Goal: Task Accomplishment & Management: Manage account settings

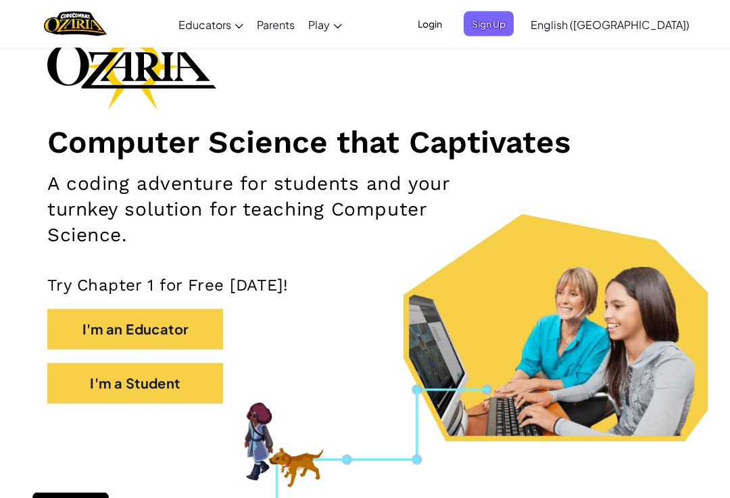
scroll to position [100, 0]
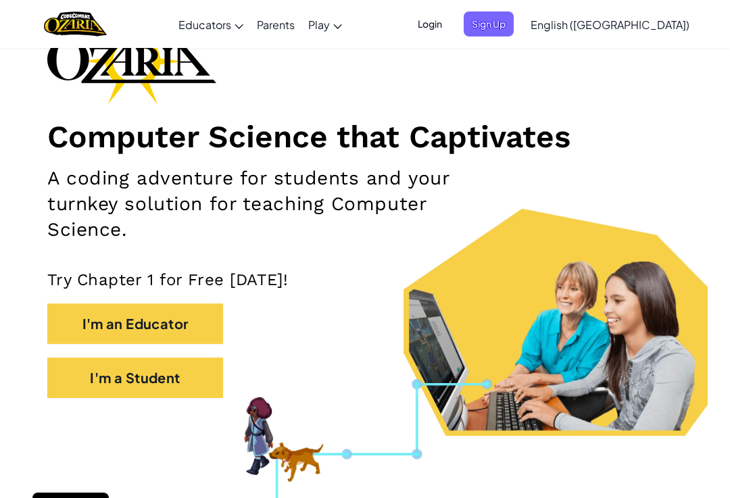
click at [450, 31] on span "Login" at bounding box center [429, 23] width 41 height 25
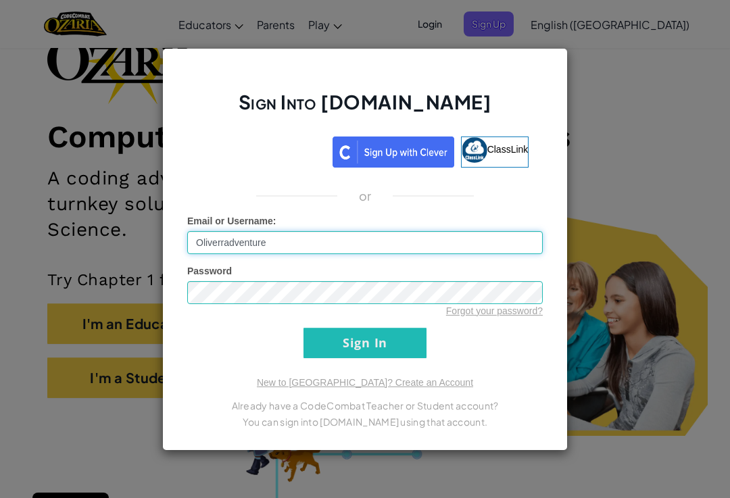
type input "Oliverradventure"
click at [348, 339] on input "Sign In" at bounding box center [364, 343] width 123 height 30
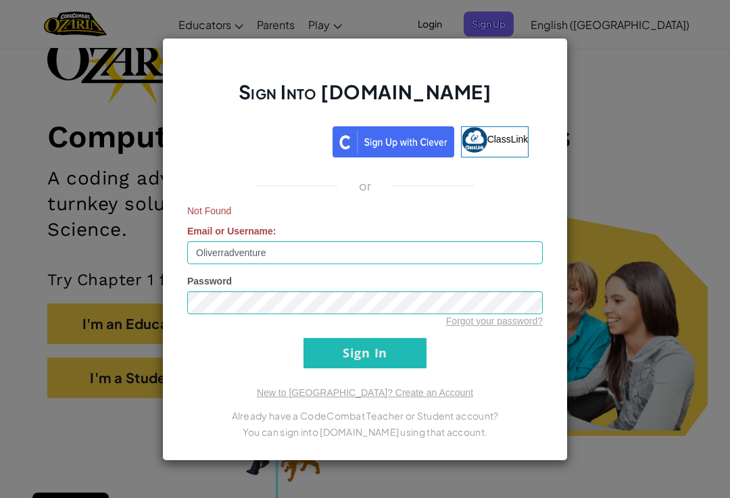
click at [337, 351] on input "Sign In" at bounding box center [364, 353] width 123 height 30
click at [335, 367] on input "Sign In" at bounding box center [364, 353] width 123 height 30
click at [630, 125] on div "Sign Into [DOMAIN_NAME] ClassLink or Not Found Email or Username : Oliverradven…" at bounding box center [365, 249] width 730 height 498
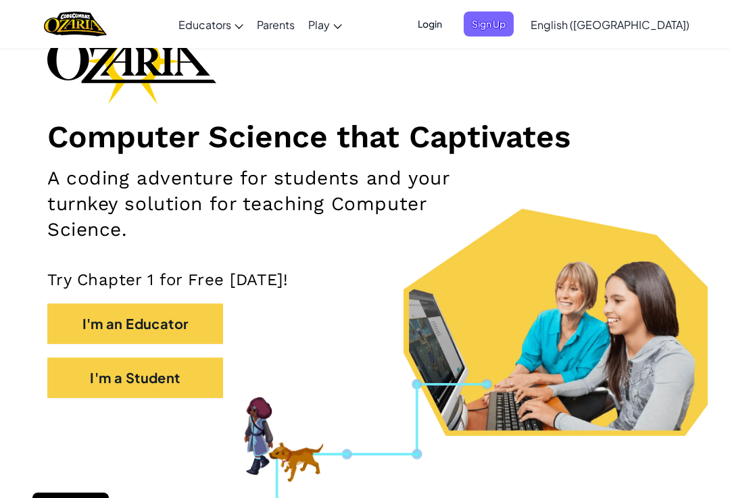
click at [514, 28] on span "Sign Up" at bounding box center [489, 23] width 50 height 25
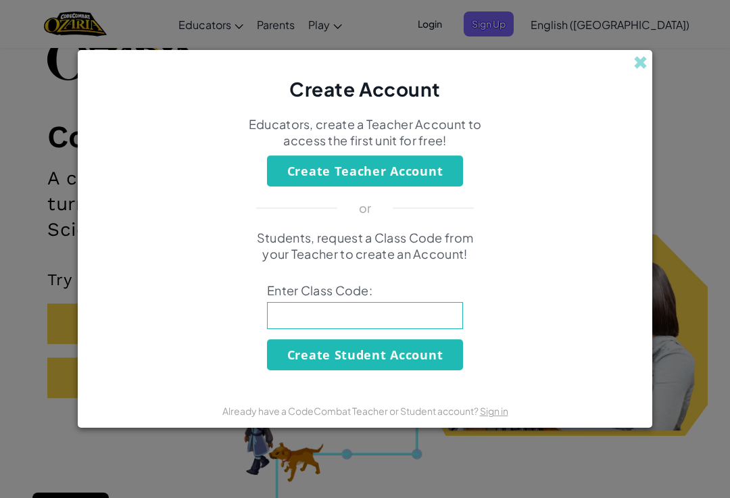
click at [450, 369] on button "Create Student Account" at bounding box center [365, 354] width 196 height 31
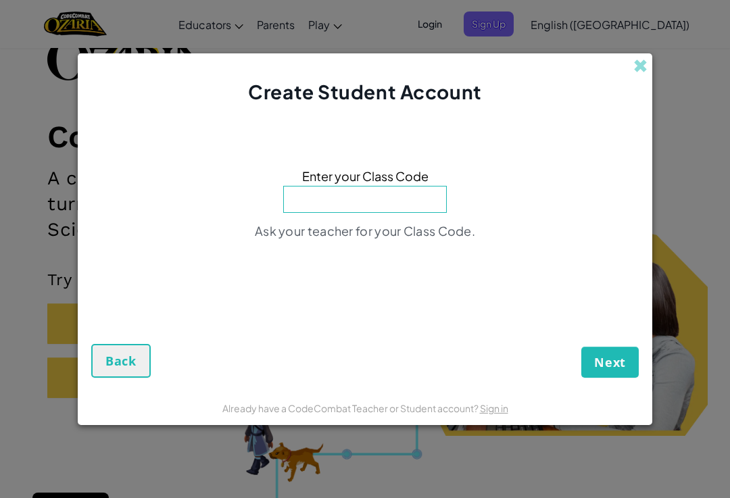
click at [648, 68] on div "Create Student Account" at bounding box center [365, 79] width 574 height 52
click at [641, 73] on span at bounding box center [640, 66] width 14 height 14
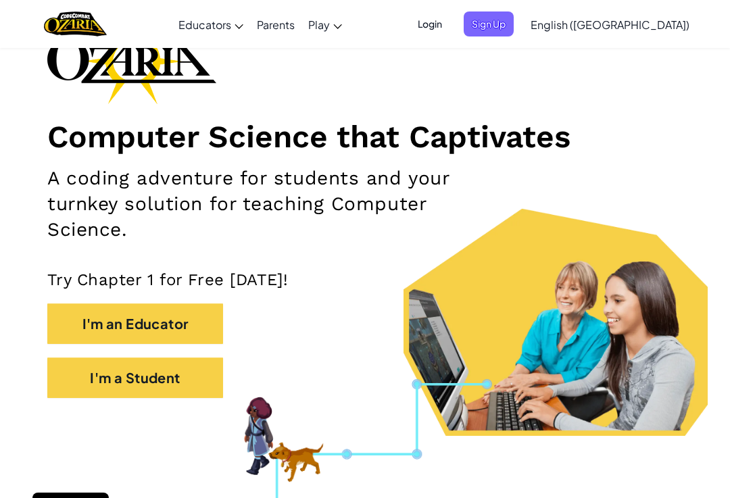
click at [450, 11] on button "Login" at bounding box center [429, 23] width 41 height 25
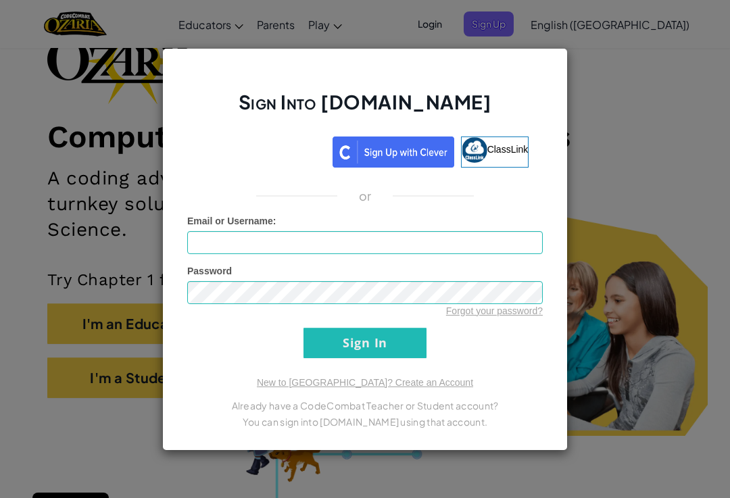
click at [710, 292] on div "Sign Into [DOMAIN_NAME] ClassLink or Unknown Error Email or Username : Password…" at bounding box center [365, 249] width 730 height 498
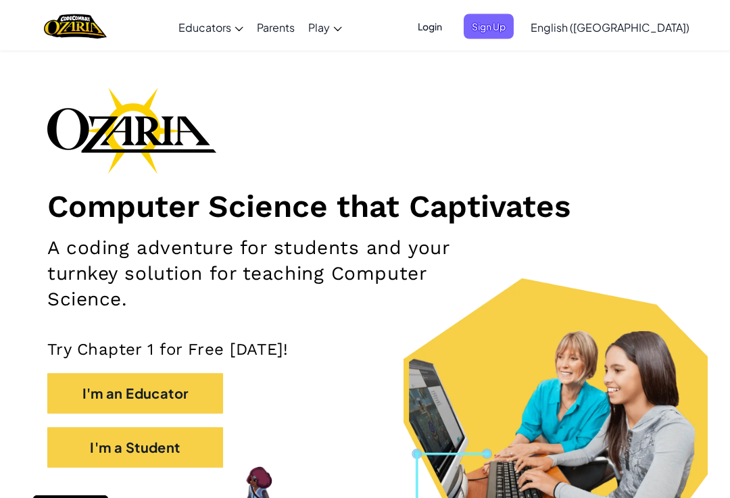
scroll to position [0, 0]
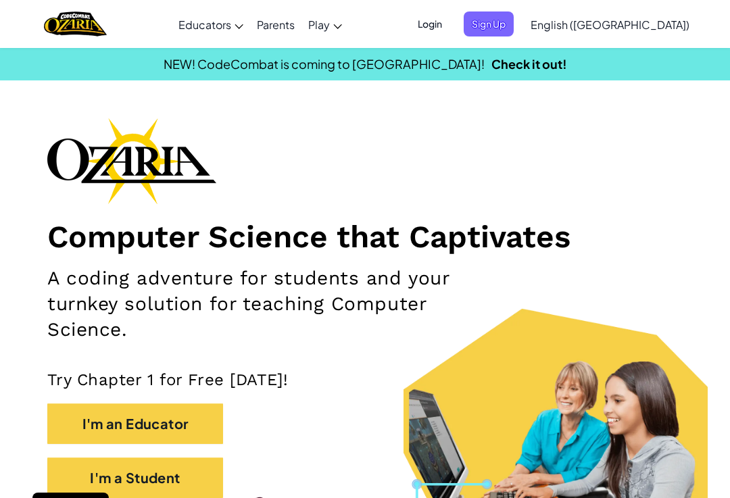
click at [656, 32] on link "English ([GEOGRAPHIC_DATA])" at bounding box center [610, 24] width 172 height 36
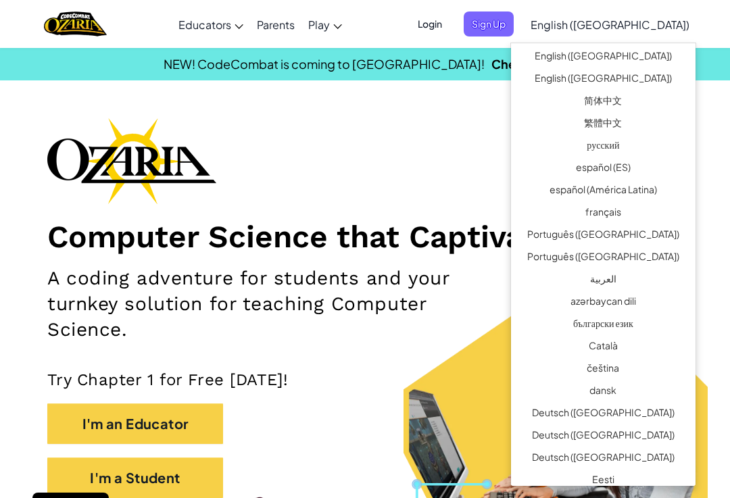
click at [626, 93] on link "简体中文" at bounding box center [603, 102] width 184 height 22
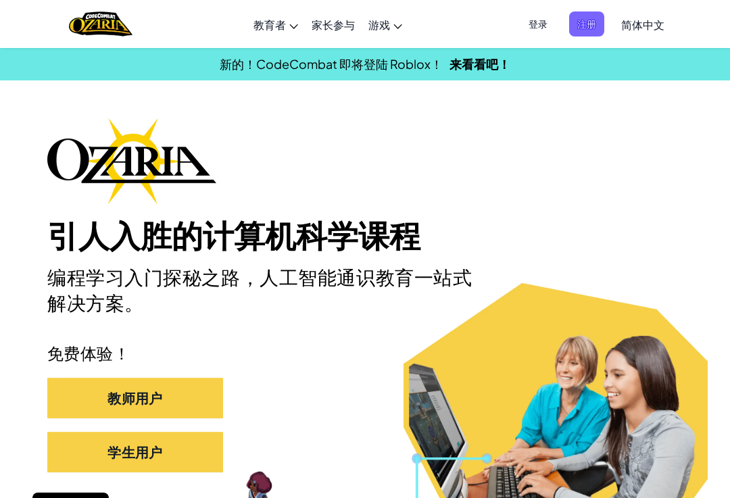
click at [539, 32] on span "登录" at bounding box center [537, 23] width 35 height 25
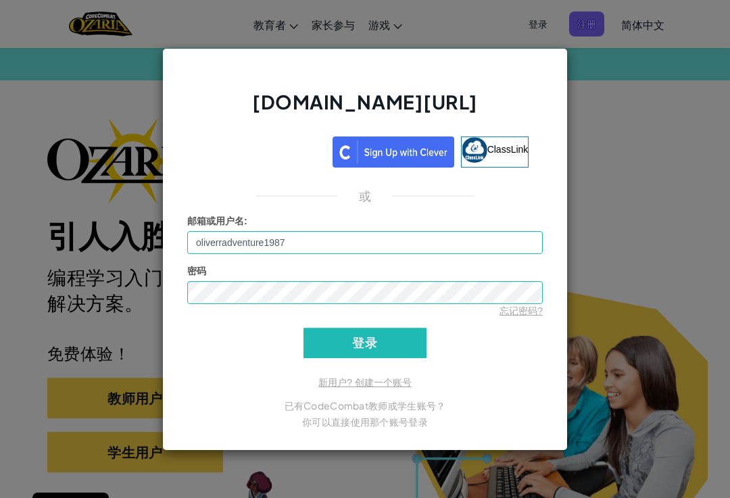
click at [401, 333] on input "登录" at bounding box center [364, 343] width 123 height 30
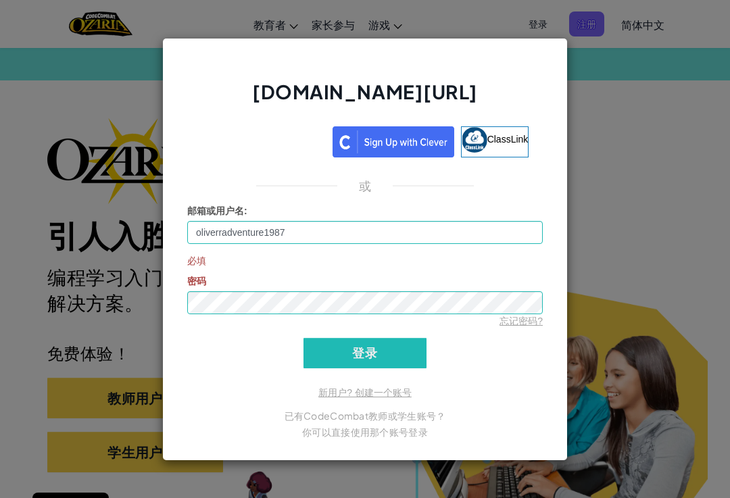
click at [397, 357] on input "登录" at bounding box center [364, 353] width 123 height 30
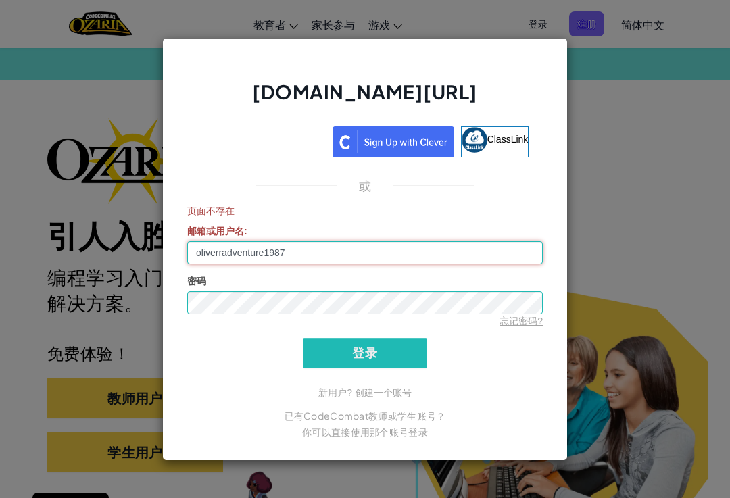
click at [458, 255] on input "oliverradventure1987" at bounding box center [364, 252] width 355 height 23
type input "o"
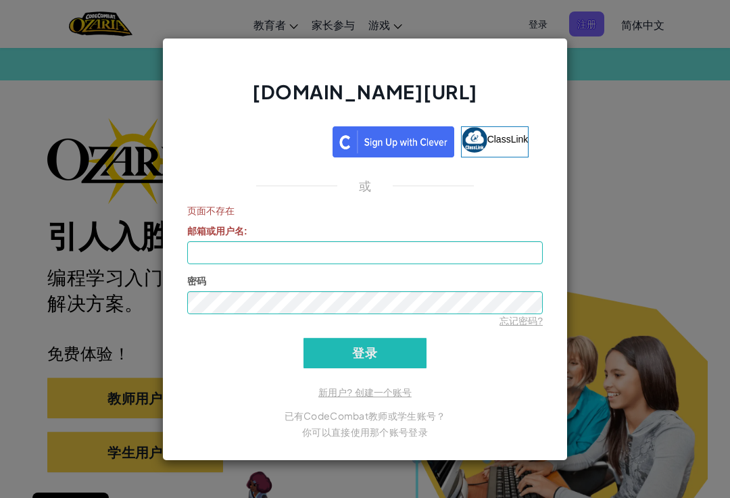
click at [657, 97] on div "[DOMAIN_NAME][URL] ClassLink 或 页面不存在 邮箱或用户名 : 密码 忘记密码? 登录 正在登录 新用户? 创建一个账号 已有Co…" at bounding box center [365, 249] width 730 height 498
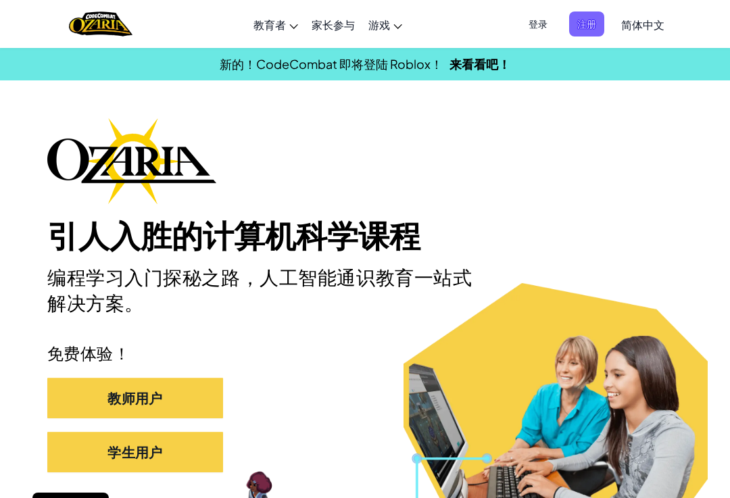
click at [648, 13] on link "简体中文" at bounding box center [642, 24] width 57 height 36
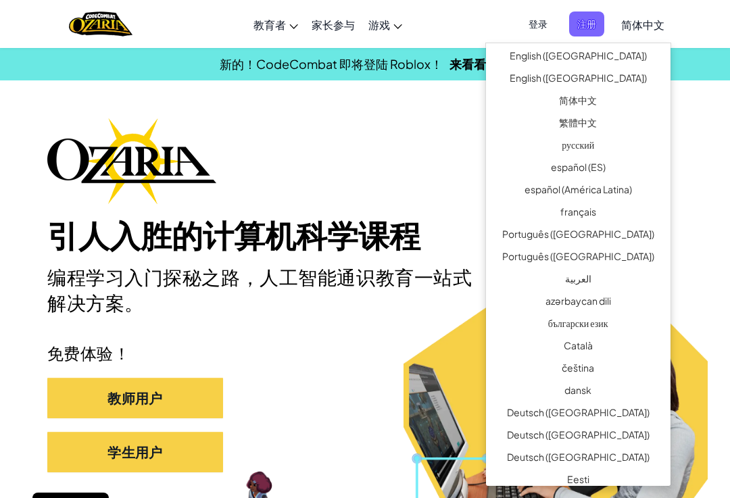
click at [653, 26] on span "简体中文" at bounding box center [642, 25] width 43 height 14
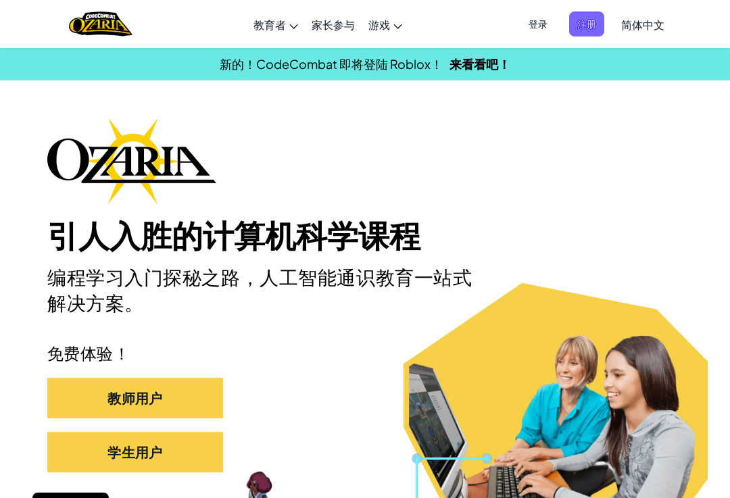
click at [649, 22] on span "简体中文" at bounding box center [642, 25] width 43 height 14
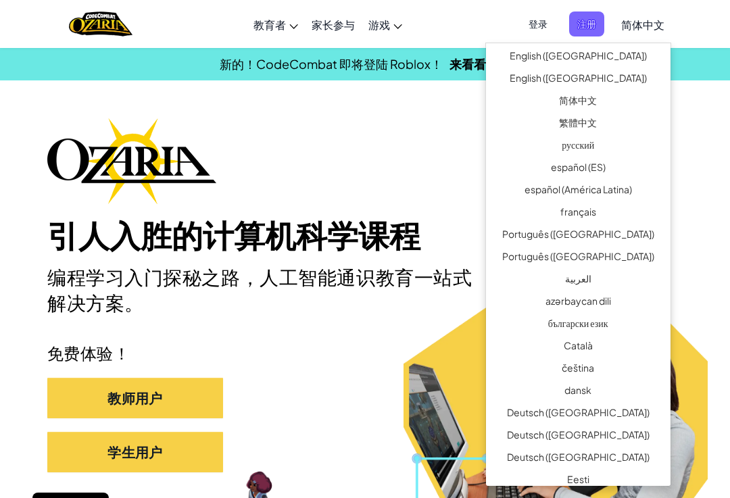
click at [635, 79] on link "English ([GEOGRAPHIC_DATA])" at bounding box center [578, 80] width 184 height 22
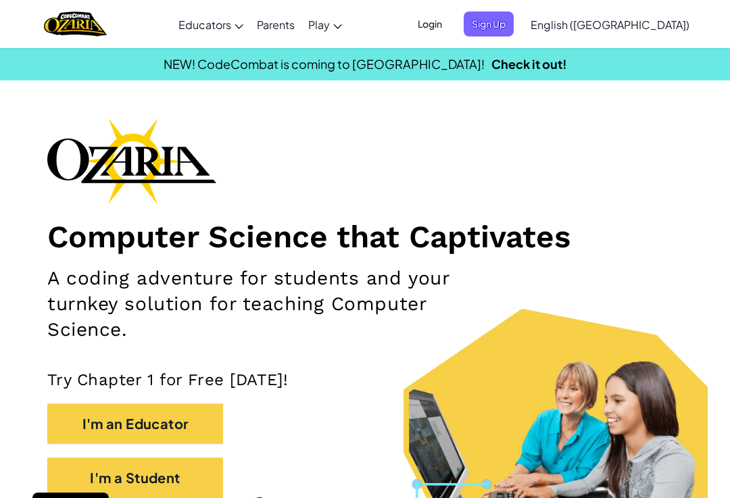
click at [664, 15] on link "English ([GEOGRAPHIC_DATA])" at bounding box center [610, 24] width 172 height 36
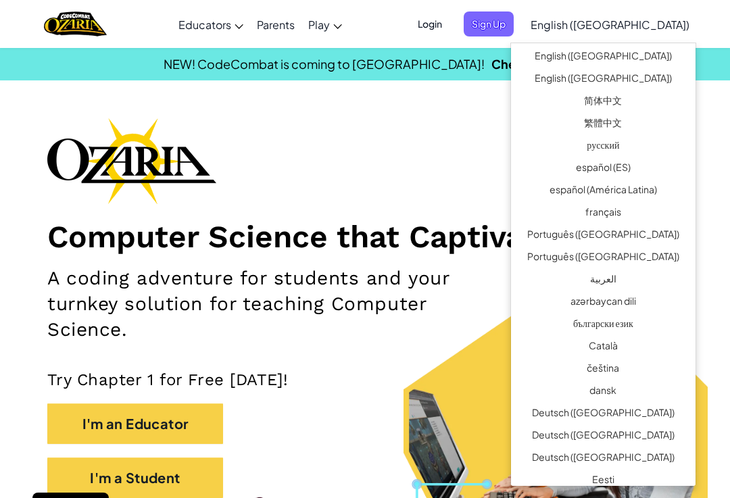
click at [649, 61] on link "English ([GEOGRAPHIC_DATA])" at bounding box center [603, 58] width 184 height 22
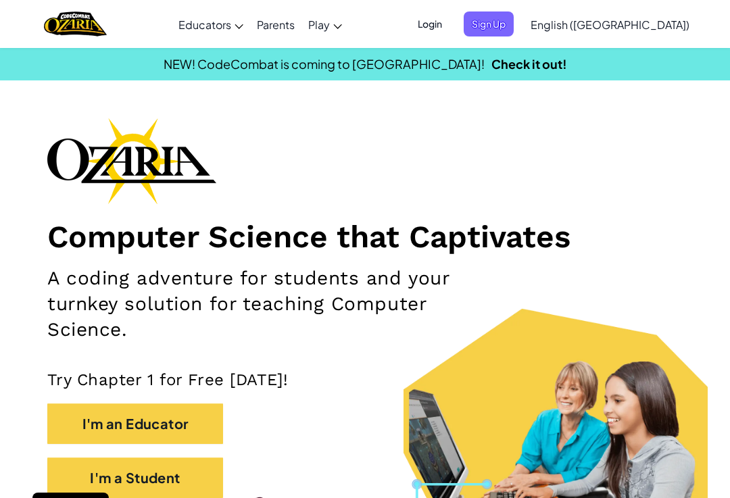
click at [450, 25] on span "Login" at bounding box center [429, 23] width 41 height 25
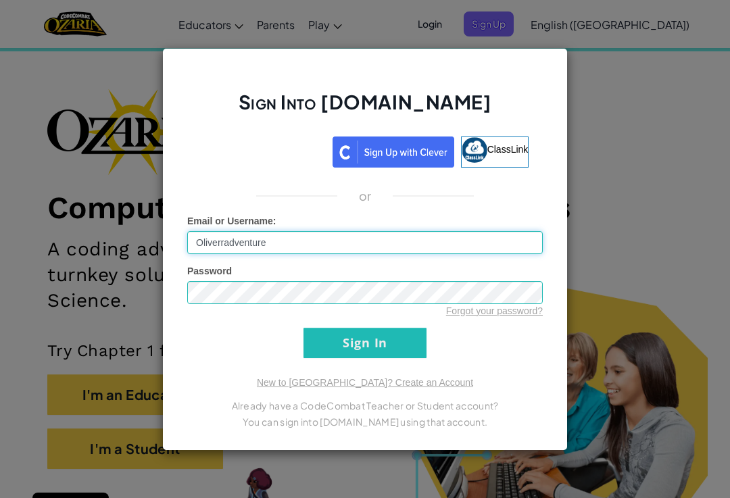
scroll to position [28, 0]
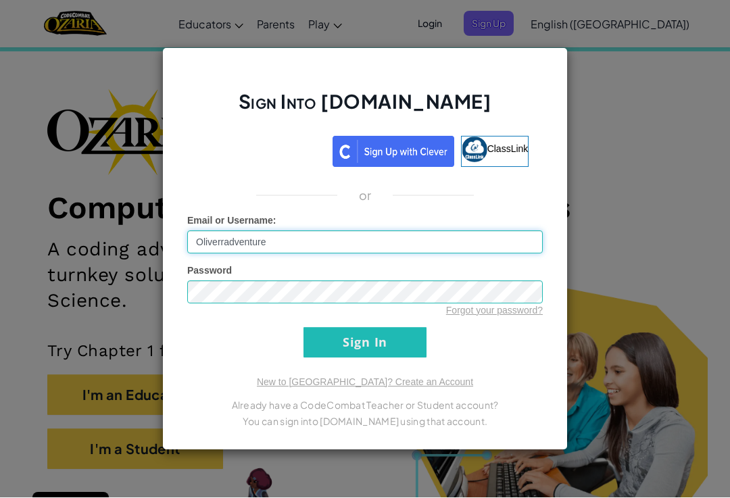
click at [273, 238] on input "Oliverradventure" at bounding box center [364, 242] width 355 height 23
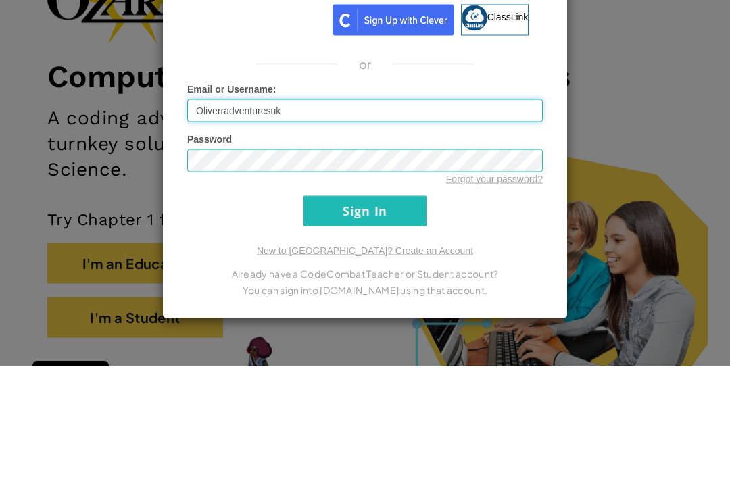
type input "Oliverradventuresuk"
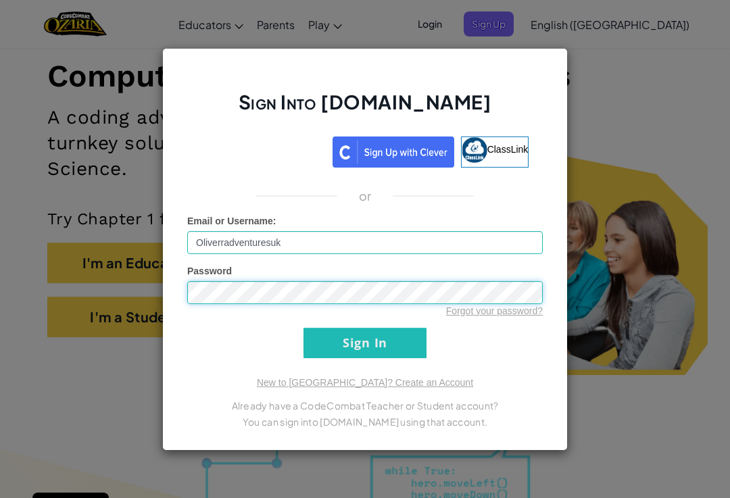
scroll to position [160, 0]
click at [365, 342] on input "Sign In" at bounding box center [364, 343] width 123 height 30
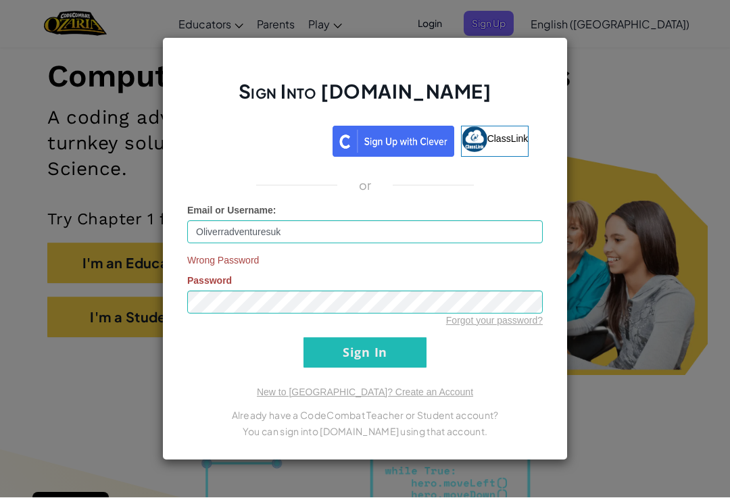
scroll to position [161, 0]
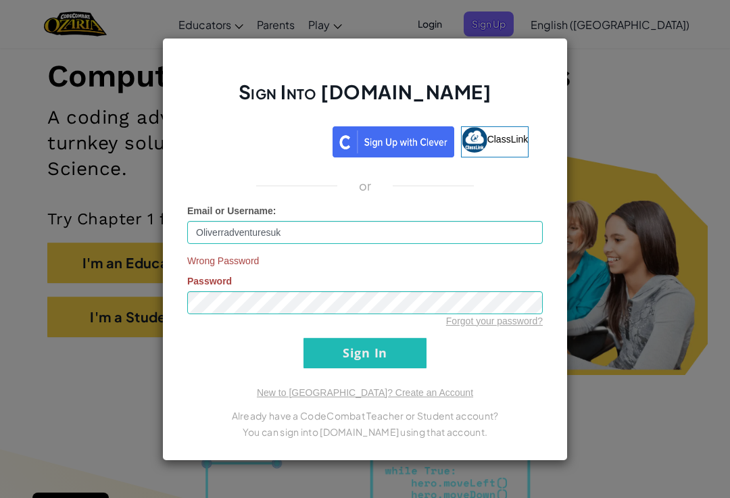
click at [380, 350] on input "Sign In" at bounding box center [364, 353] width 123 height 30
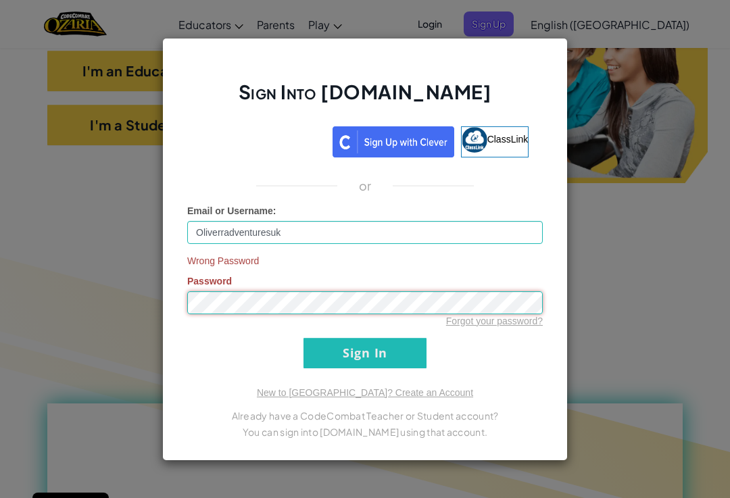
scroll to position [352, 0]
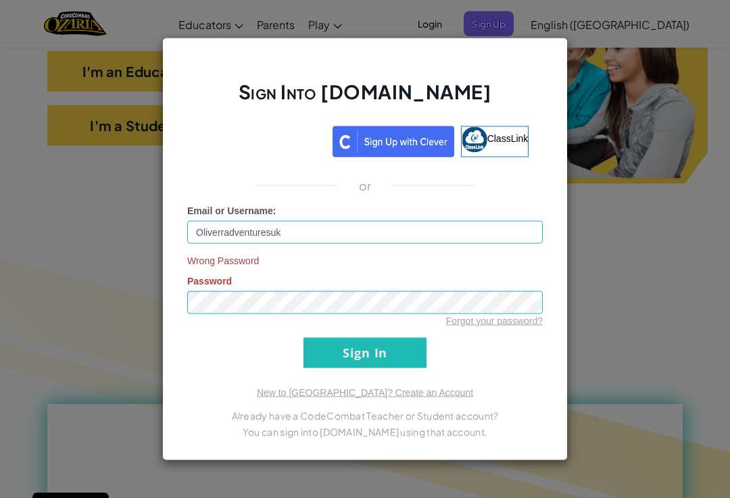
click at [393, 367] on input "Sign In" at bounding box center [364, 353] width 123 height 30
